Goal: Use online tool/utility: Utilize a website feature to perform a specific function

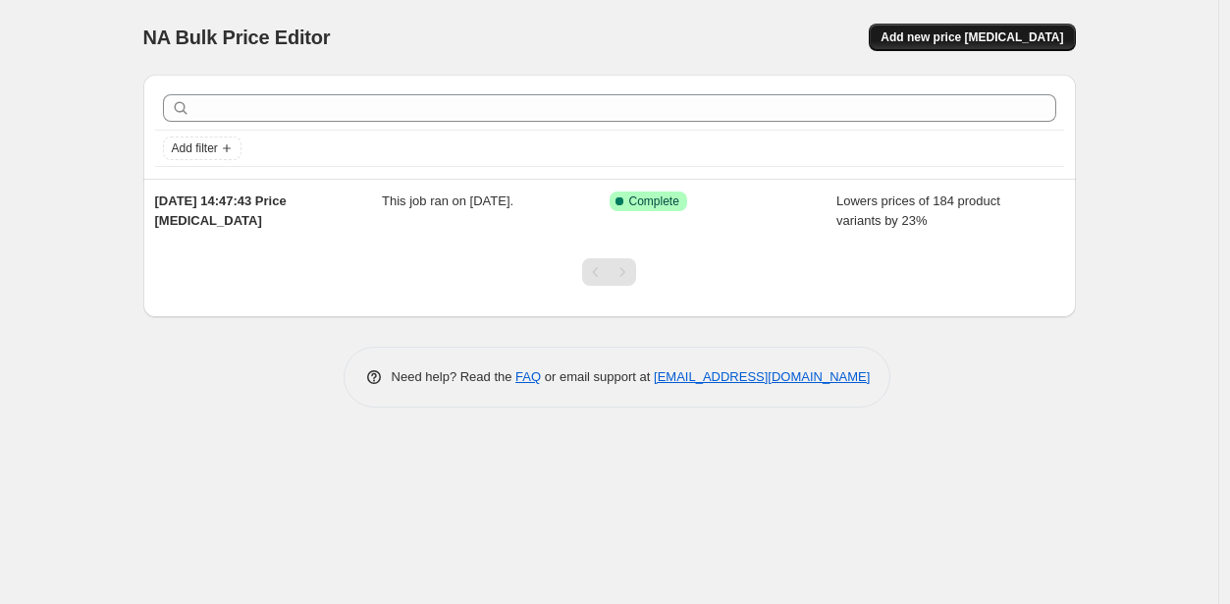
click at [975, 46] on button "Add new price [MEDICAL_DATA]" at bounding box center [972, 37] width 206 height 27
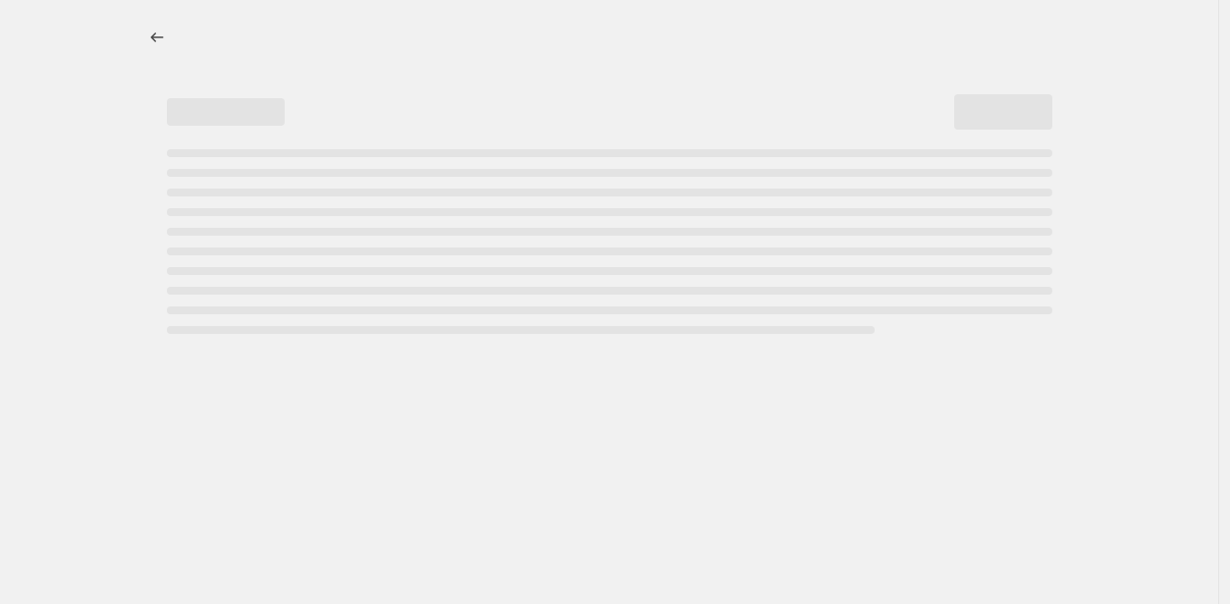
select select "percentage"
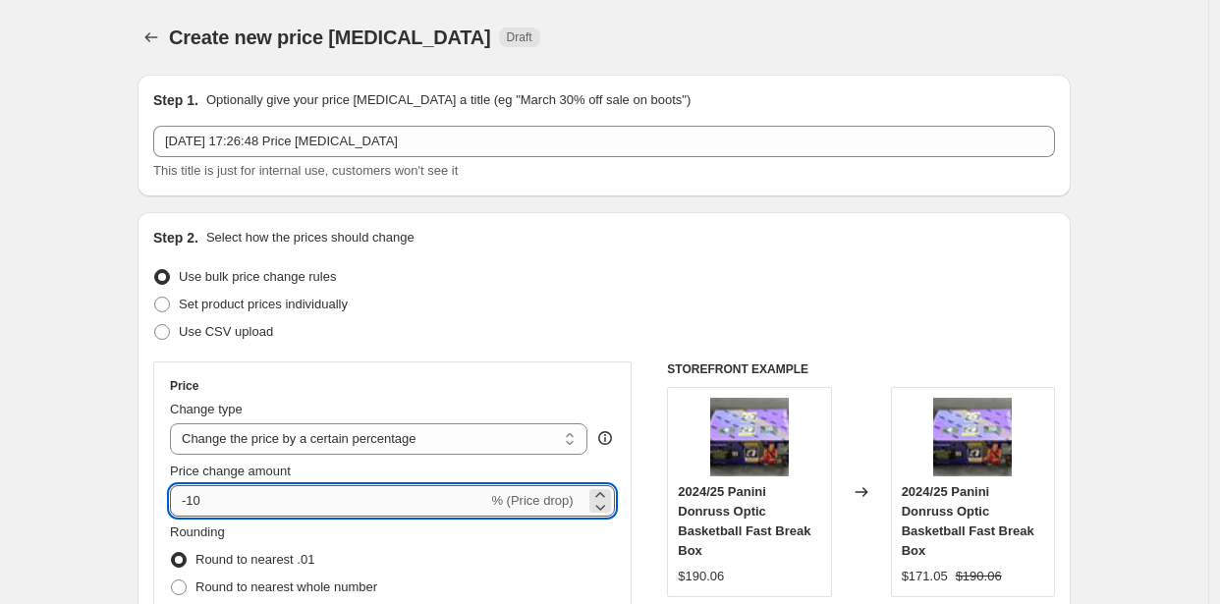
click at [351, 506] on input "-10" at bounding box center [328, 500] width 317 height 31
type input "-1"
type input "-30"
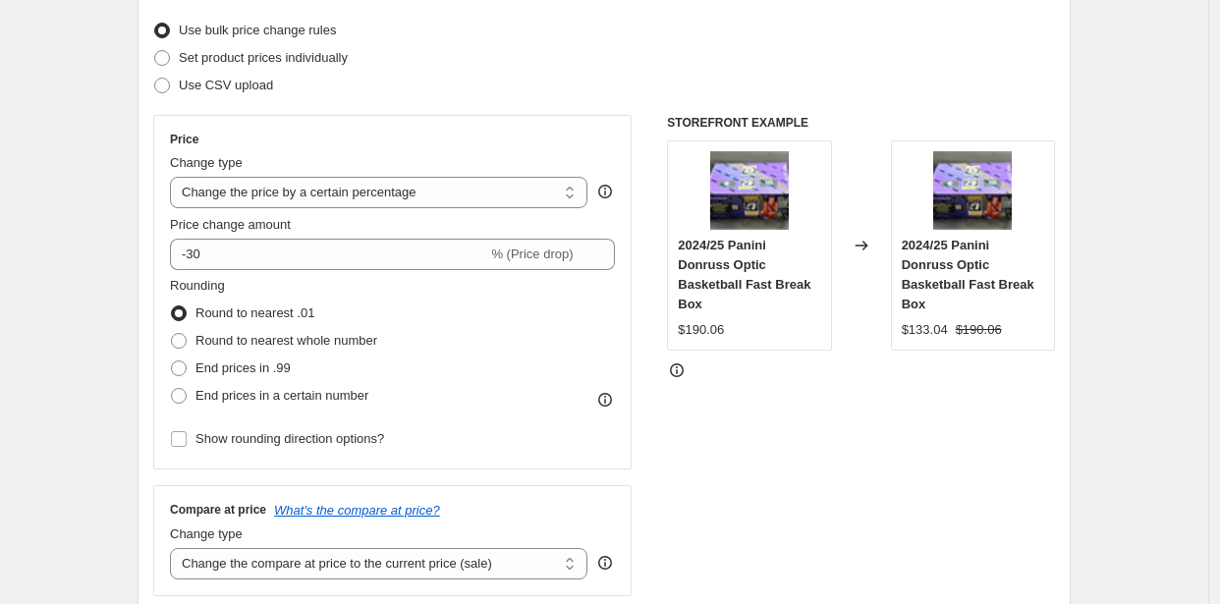
scroll to position [265, 0]
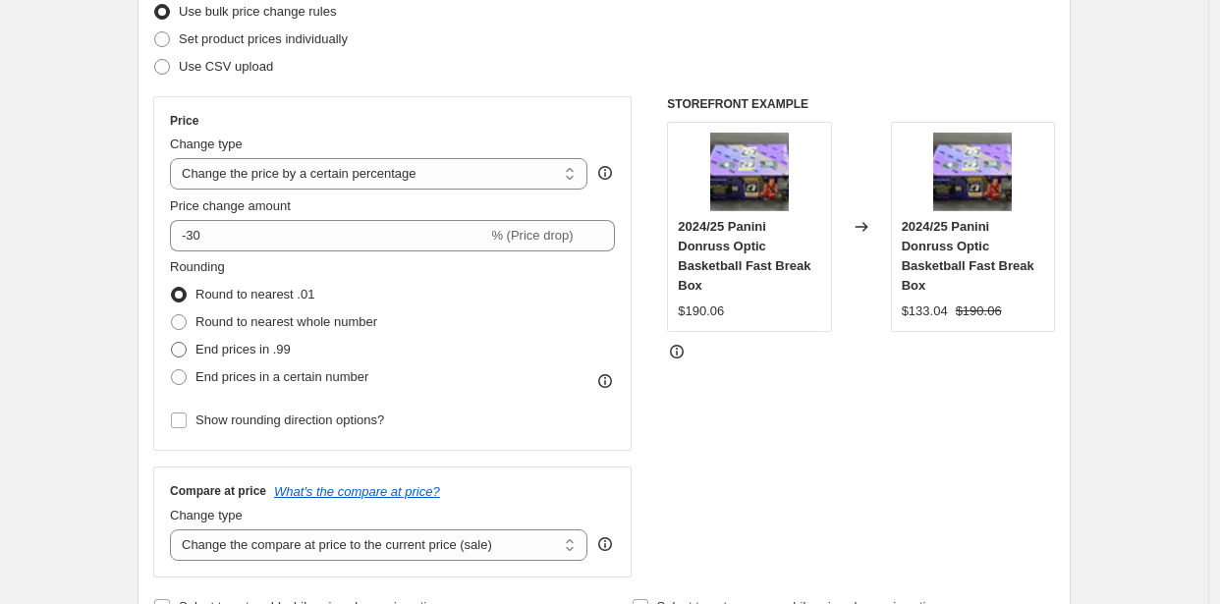
click at [235, 347] on span "End prices in .99" at bounding box center [242, 349] width 95 height 15
click at [172, 343] on input "End prices in .99" at bounding box center [171, 342] width 1 height 1
radio input "true"
click at [317, 379] on span "End prices in a certain number" at bounding box center [281, 376] width 173 height 15
click at [172, 370] on input "End prices in a certain number" at bounding box center [171, 369] width 1 height 1
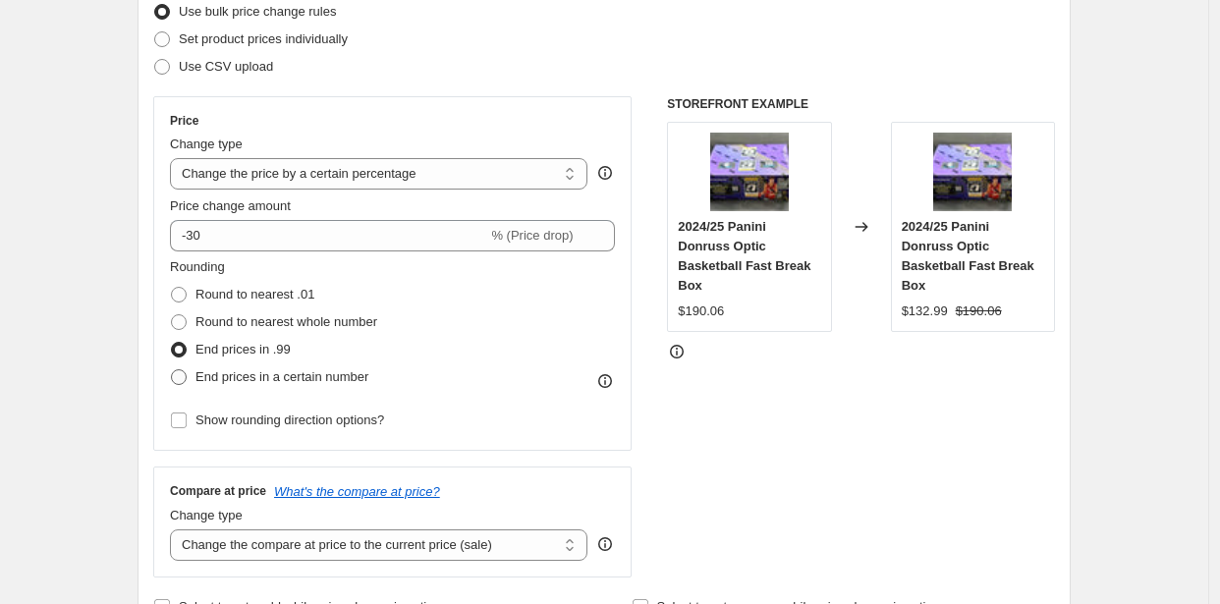
radio input "true"
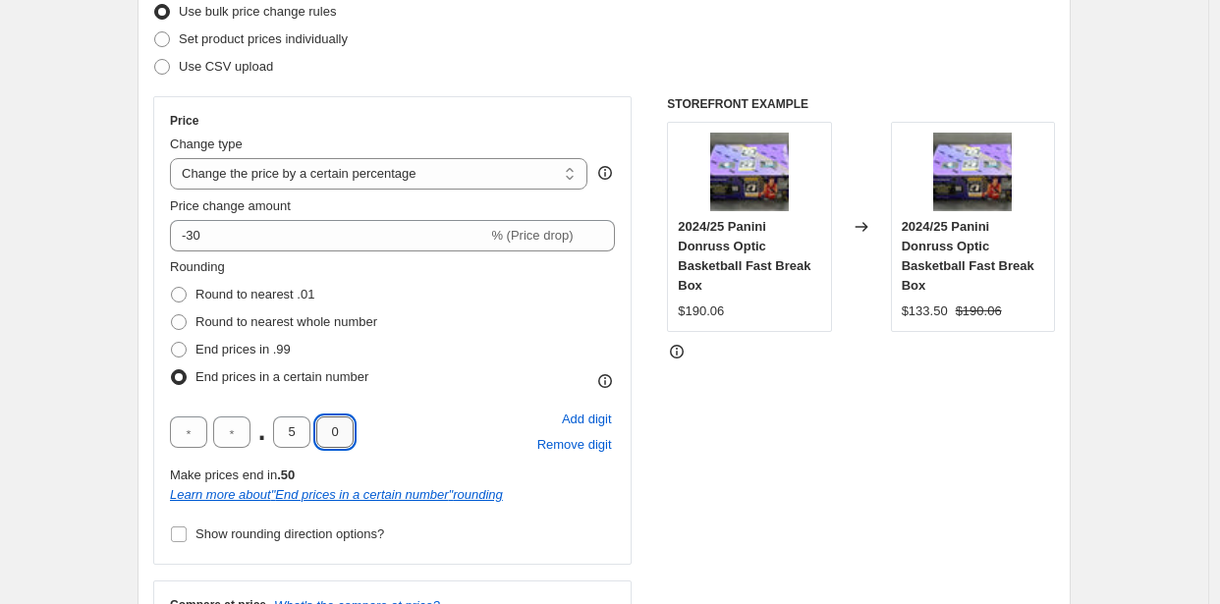
click at [340, 440] on input "0" at bounding box center [334, 431] width 37 height 31
type input "9"
click at [299, 434] on input "5" at bounding box center [291, 431] width 37 height 31
type input "4"
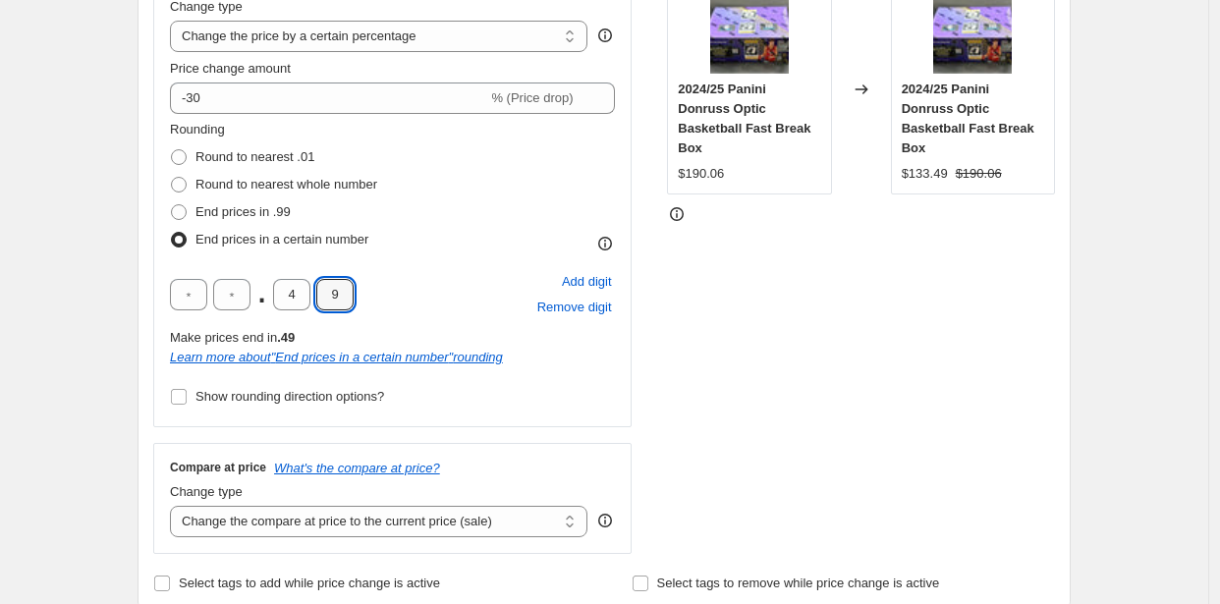
scroll to position [406, 0]
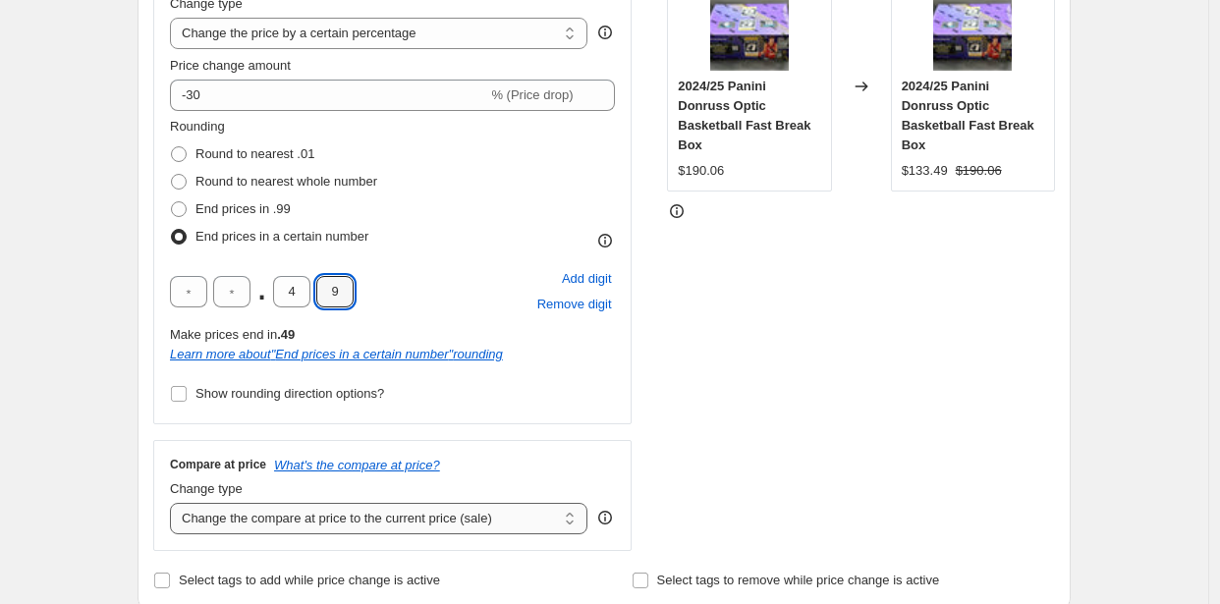
click at [221, 516] on select "Change the compare at price to the current price (sale) Change the compare at p…" at bounding box center [378, 518] width 417 height 31
select select "remove"
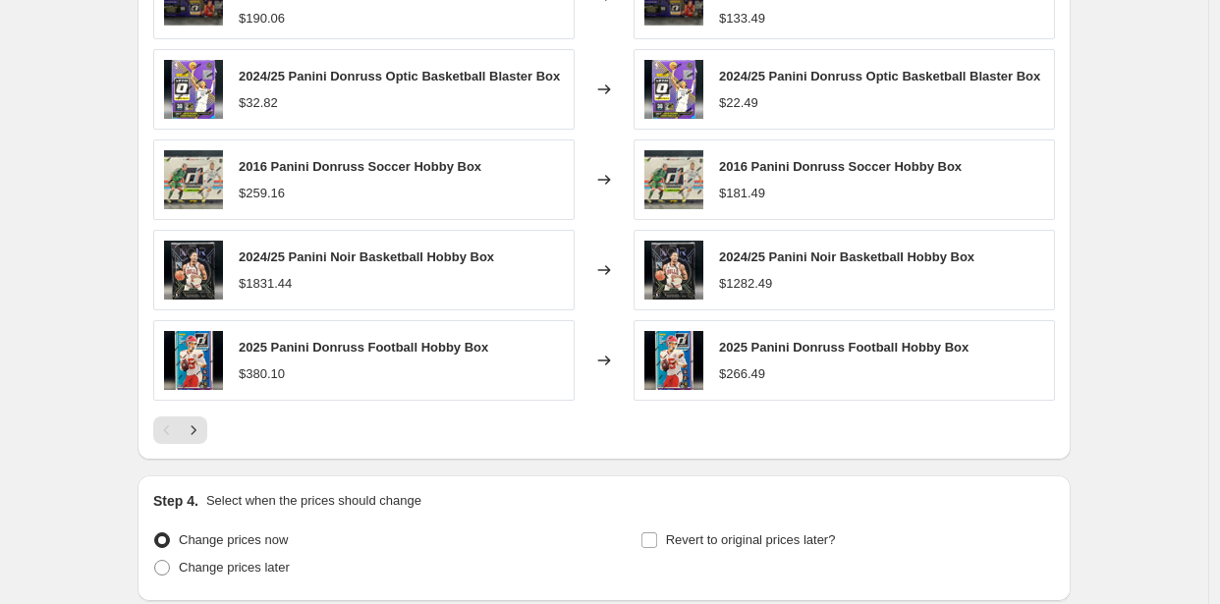
scroll to position [1486, 0]
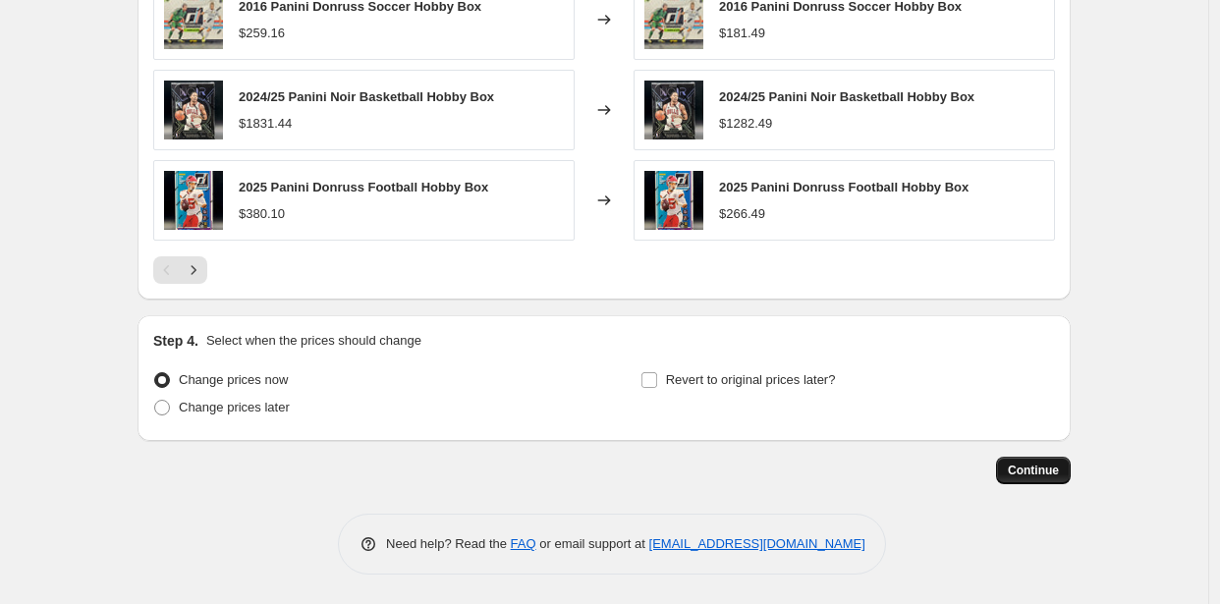
click at [1052, 467] on span "Continue" at bounding box center [1033, 471] width 51 height 16
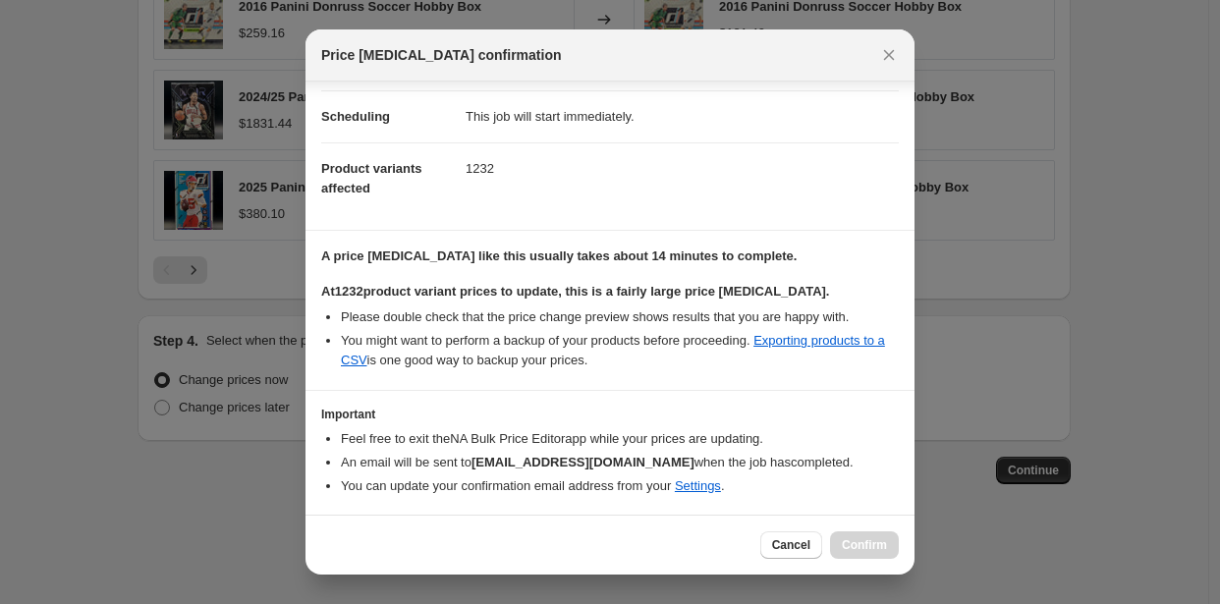
scroll to position [210, 0]
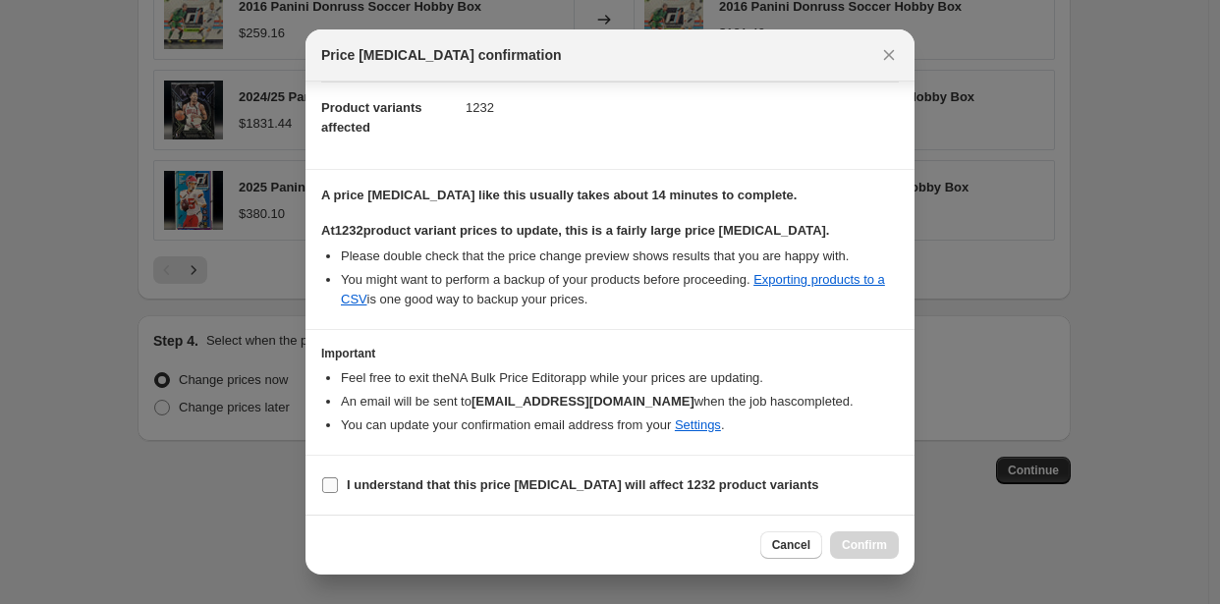
click at [539, 486] on b "I understand that this price [MEDICAL_DATA] will affect 1232 product variants" at bounding box center [583, 484] width 472 height 15
click at [338, 486] on input "I understand that this price [MEDICAL_DATA] will affect 1232 product variants" at bounding box center [330, 485] width 16 height 16
checkbox input "true"
click at [865, 549] on span "Confirm" at bounding box center [864, 545] width 45 height 16
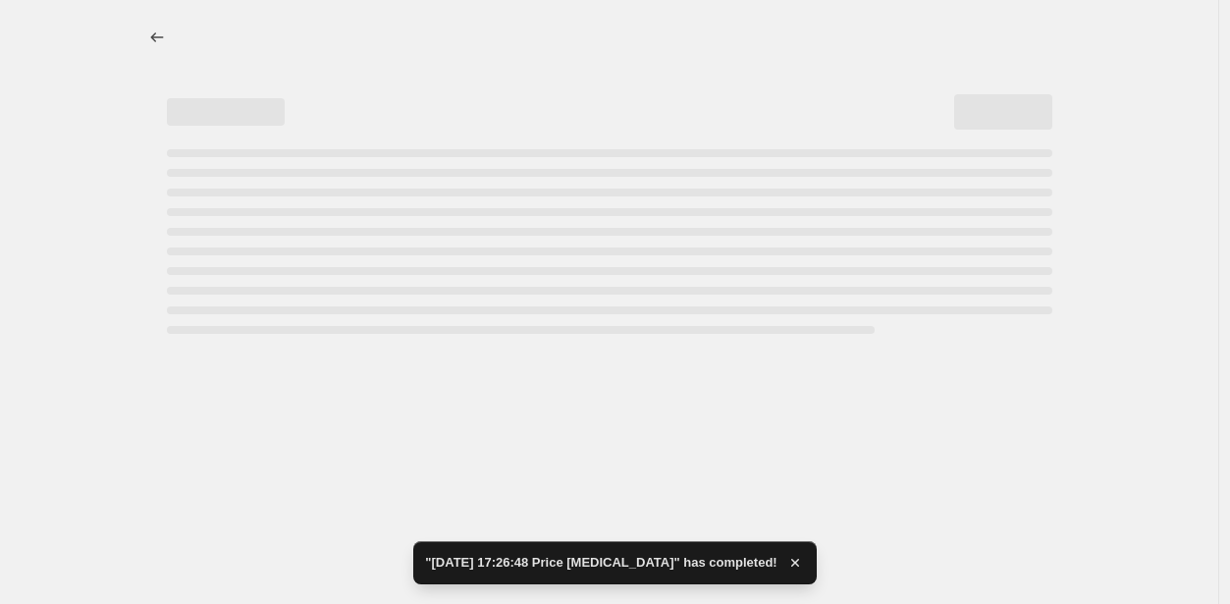
select select "percentage"
select select "remove"
